Goal: Transaction & Acquisition: Purchase product/service

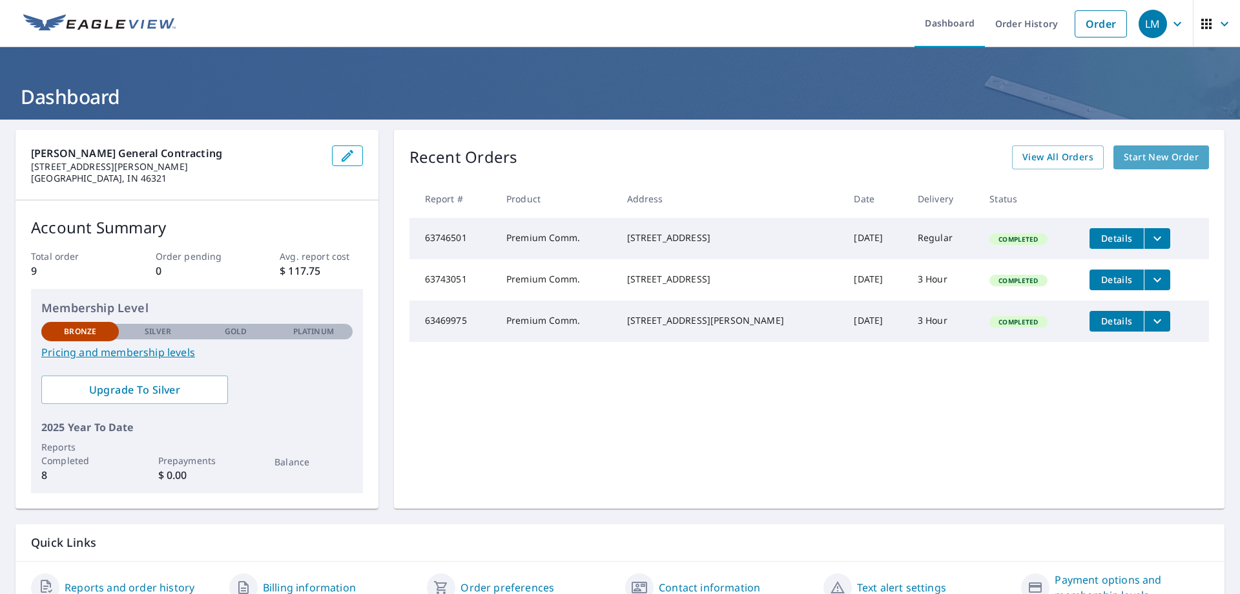
click at [1166, 160] on span "Start New Order" at bounding box center [1161, 157] width 75 height 16
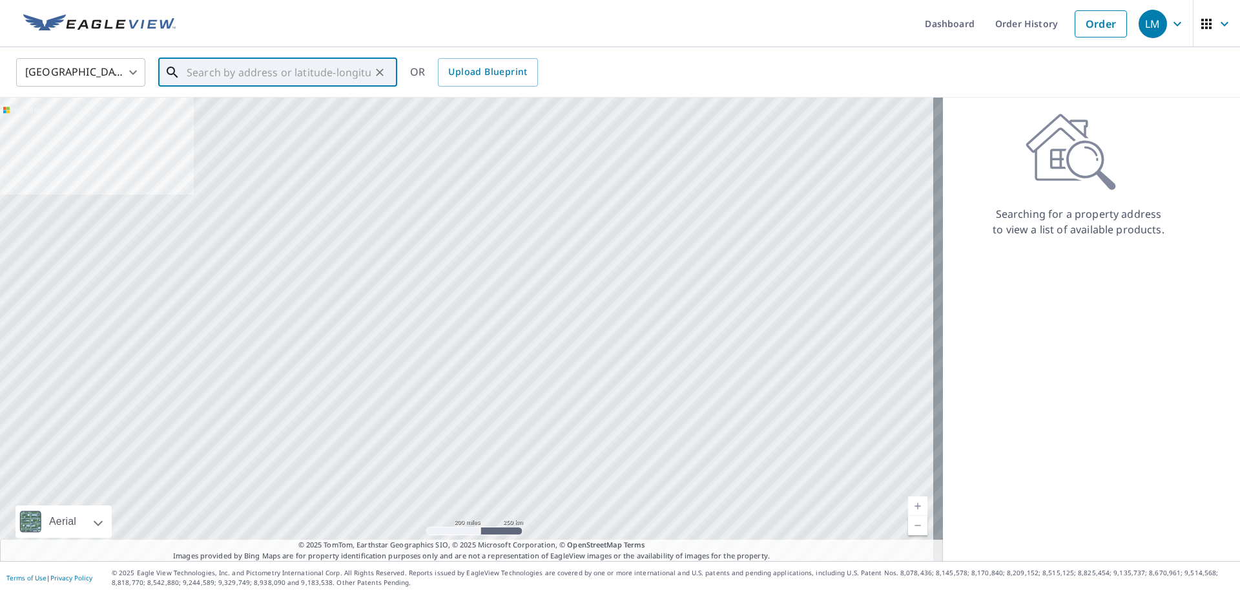
click at [222, 78] on input "text" at bounding box center [279, 72] width 184 height 36
paste input "[STREET_ADDRESS][PERSON_NAME]"
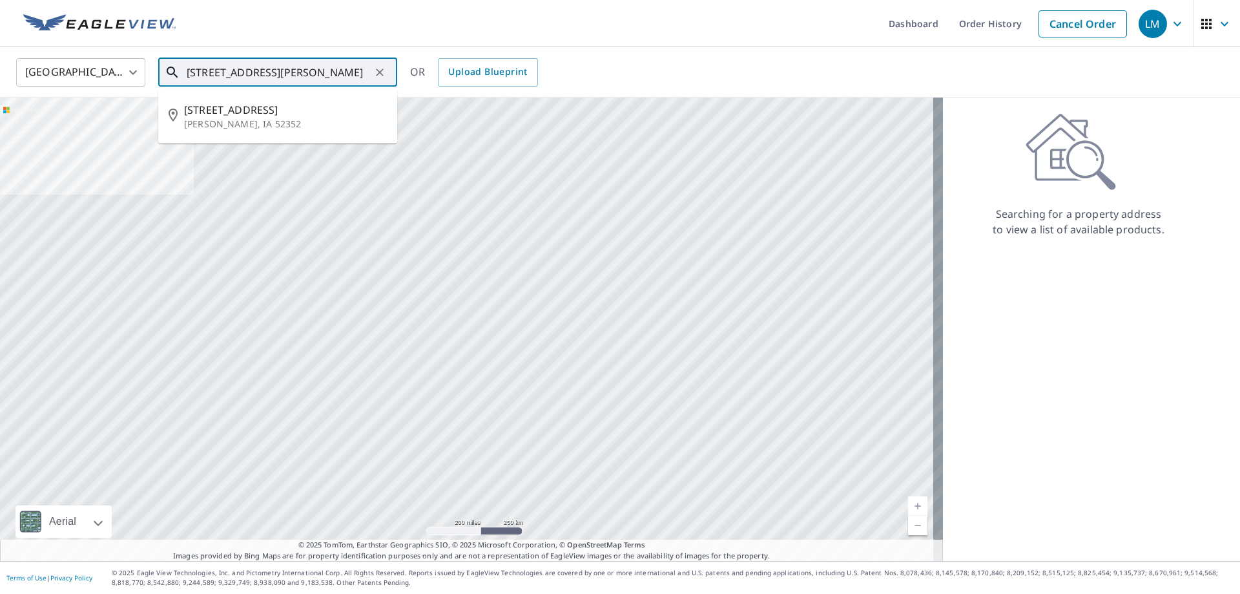
type input "[STREET_ADDRESS][PERSON_NAME]"
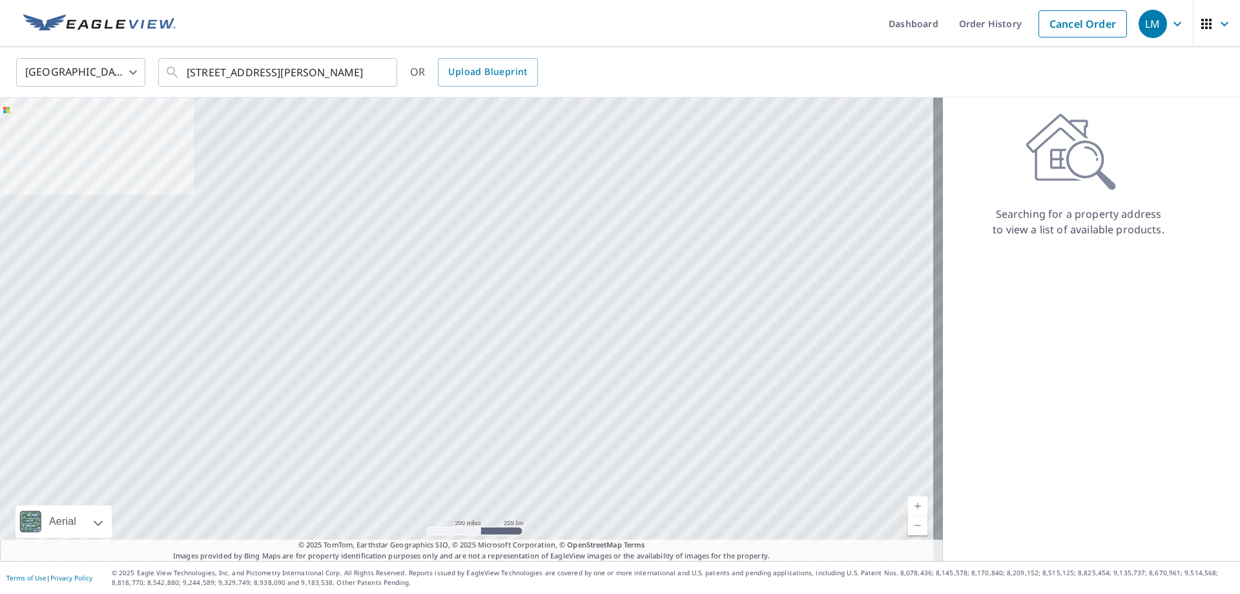
scroll to position [0, 0]
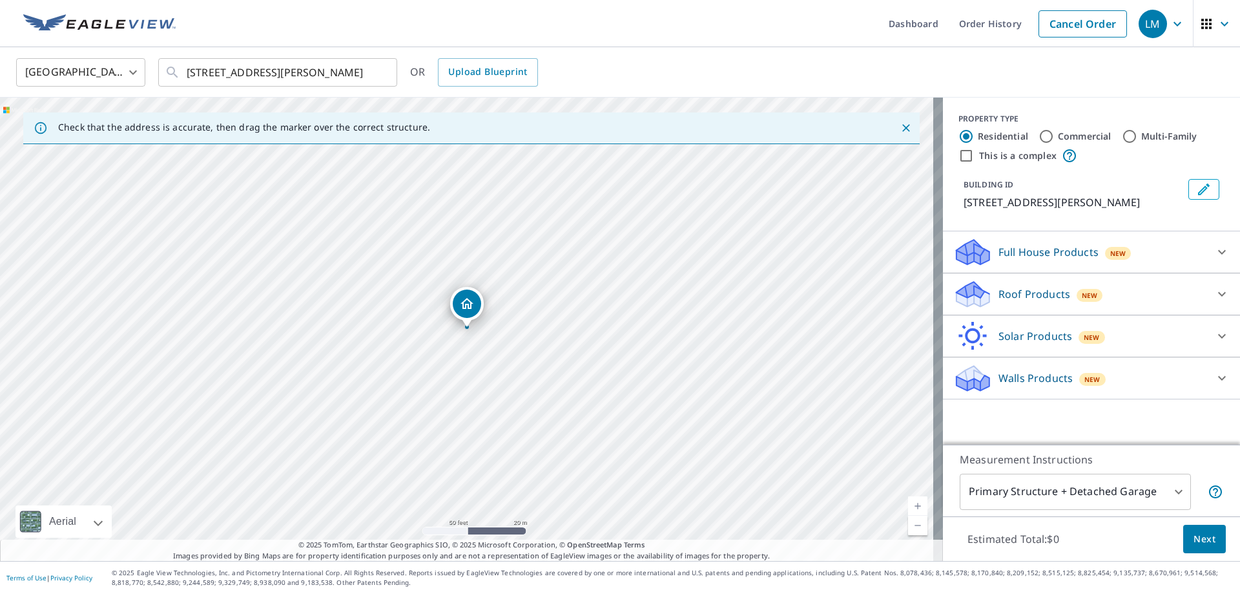
drag, startPoint x: 594, startPoint y: 326, endPoint x: 573, endPoint y: 393, distance: 70.3
click at [573, 393] on div "[STREET_ADDRESS][PERSON_NAME]" at bounding box center [471, 329] width 943 height 463
click at [960, 154] on input "This is a complex" at bounding box center [966, 156] width 16 height 16
checkbox input "true"
radio input "false"
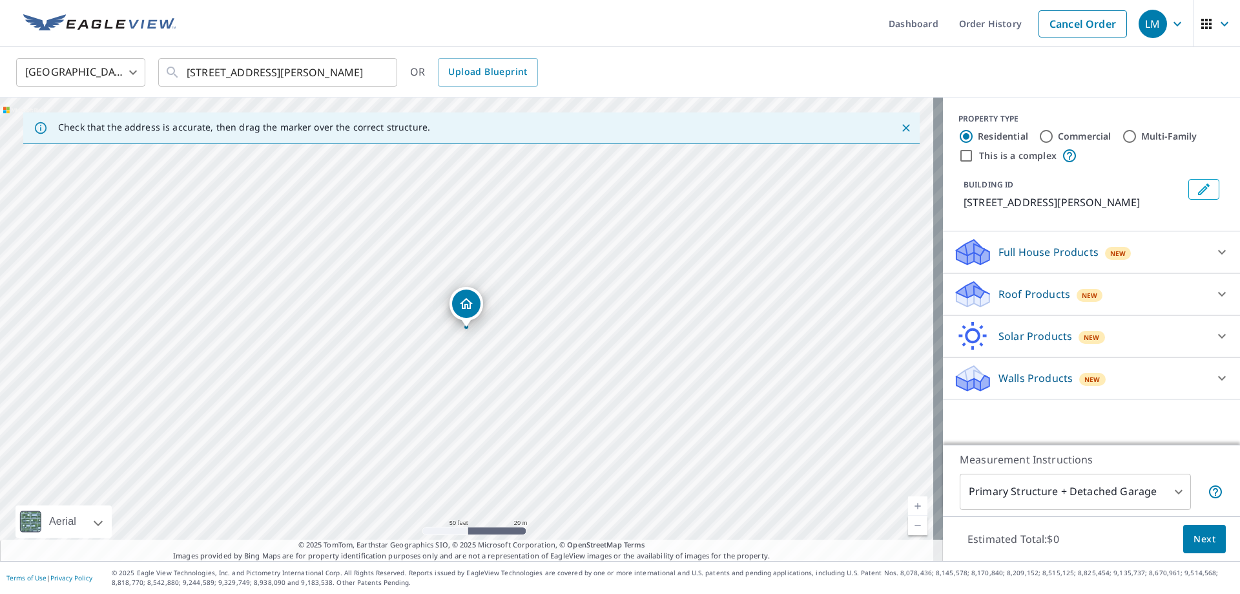
radio input "true"
type input "4"
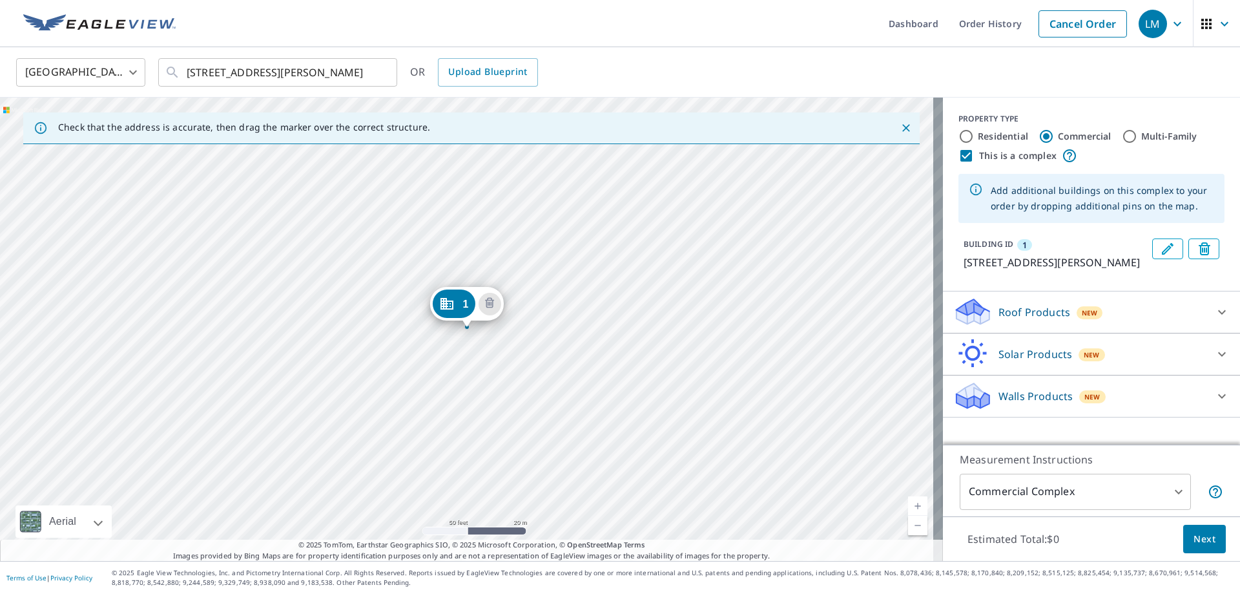
click at [461, 336] on div "1 [STREET_ADDRESS][PERSON_NAME]" at bounding box center [471, 329] width 943 height 463
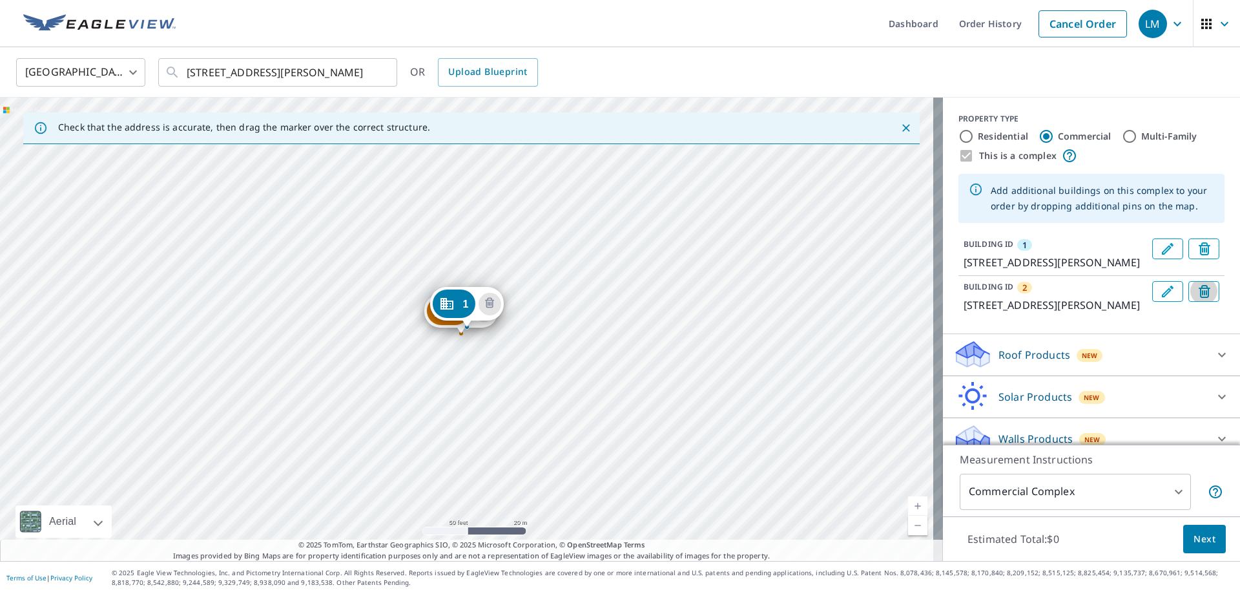
click at [1199, 298] on icon "Delete building 2" at bounding box center [1205, 291] width 12 height 13
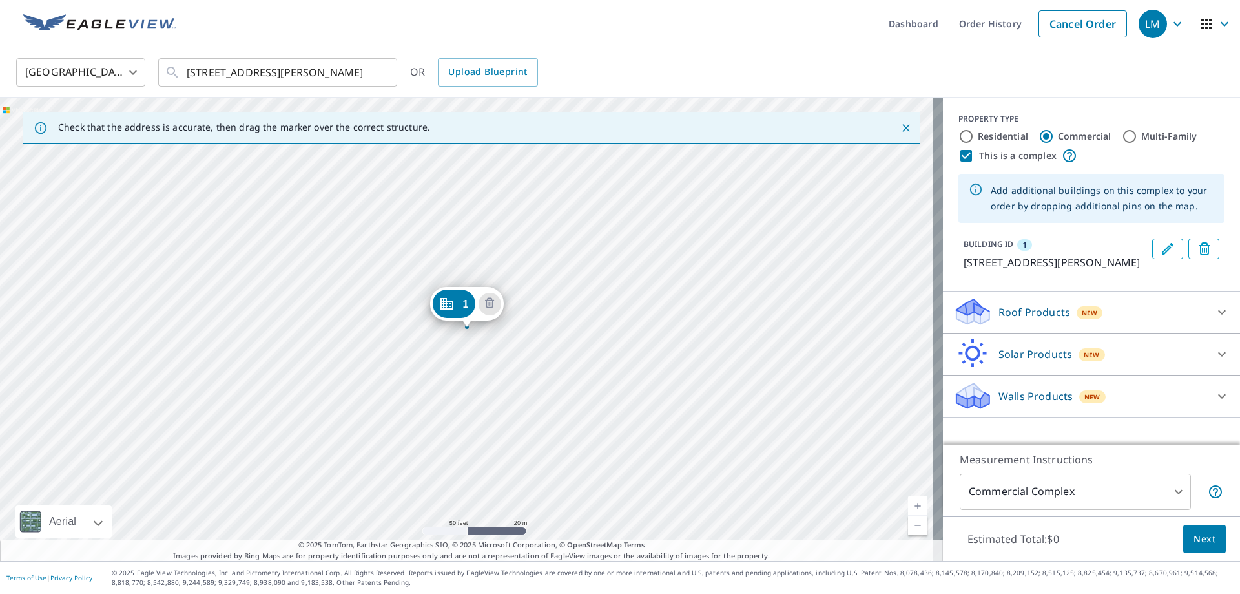
click at [980, 324] on icon at bounding box center [984, 316] width 9 height 15
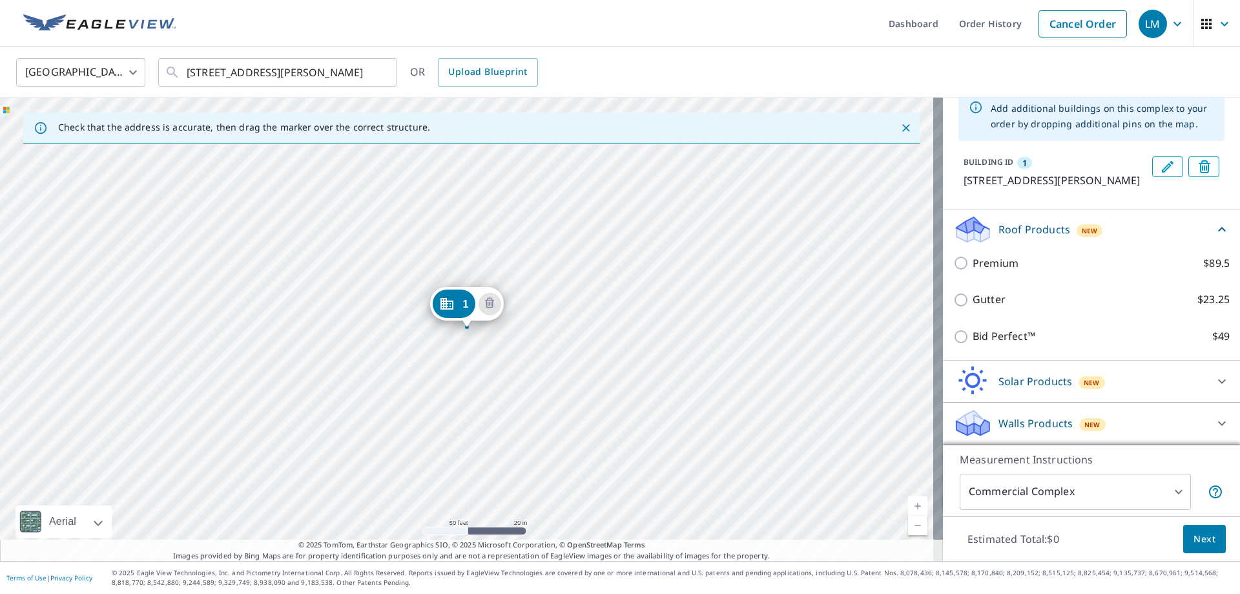
scroll to position [98, 0]
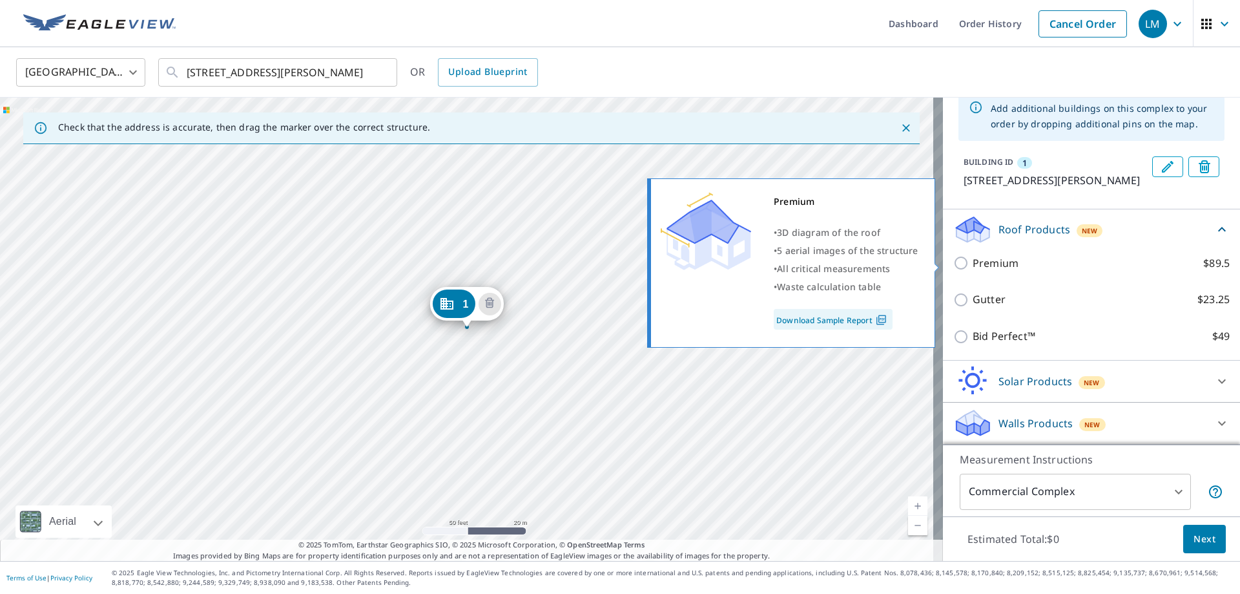
click at [986, 265] on p "Premium" at bounding box center [996, 263] width 46 height 16
click at [973, 265] on input "Premium $89.5" at bounding box center [962, 263] width 19 height 16
checkbox input "true"
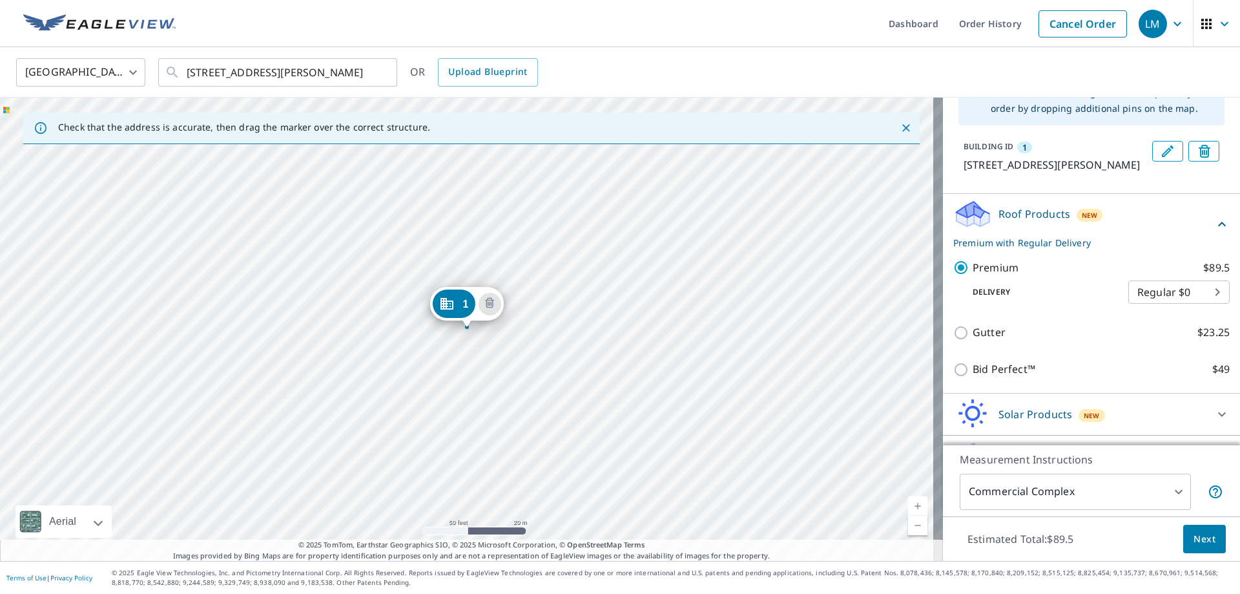
click at [1197, 537] on span "Next" at bounding box center [1205, 539] width 22 height 16
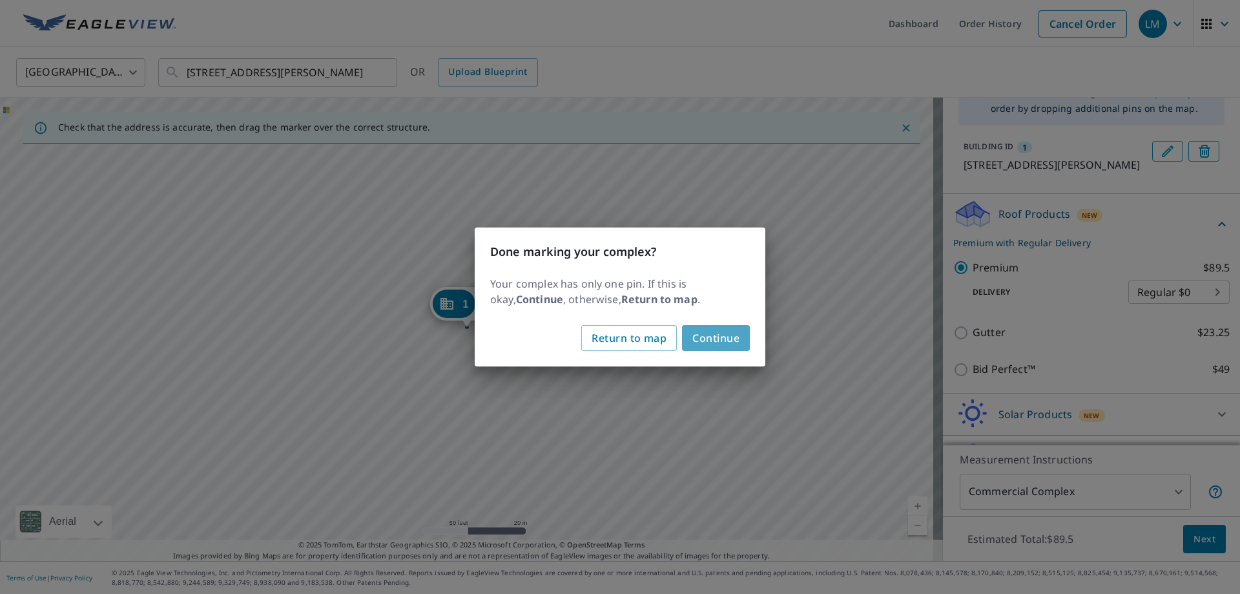
click at [708, 339] on span "Continue" at bounding box center [715, 338] width 47 height 18
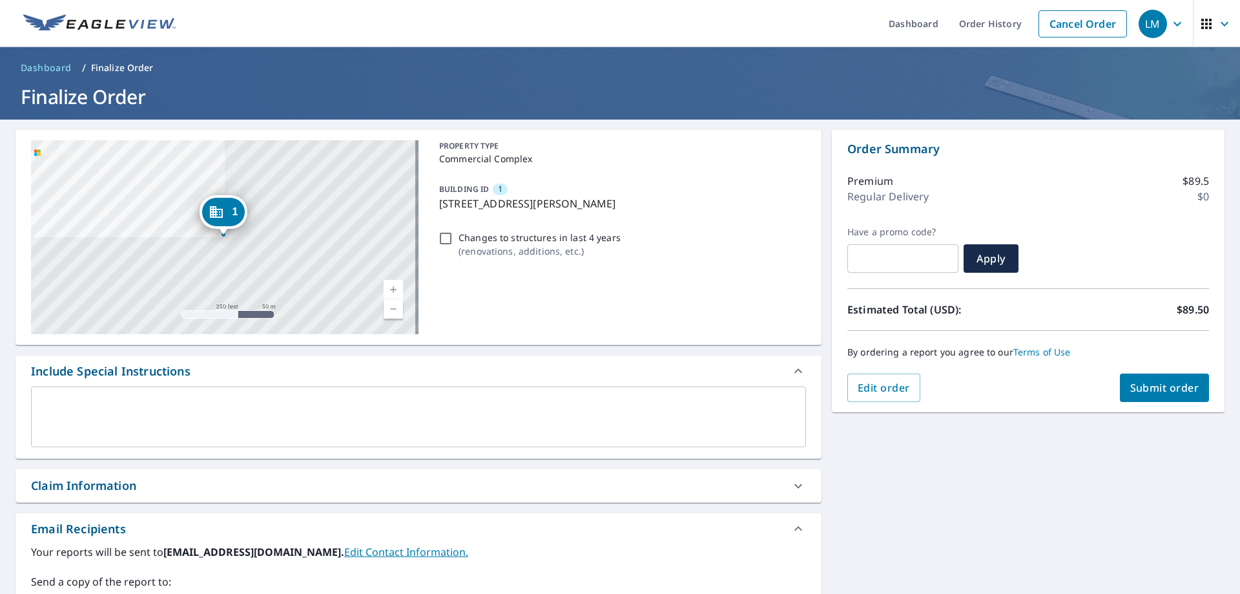
click at [1153, 388] on span "Submit order" at bounding box center [1164, 387] width 69 height 14
